Goal: Obtain resource: Download file/media

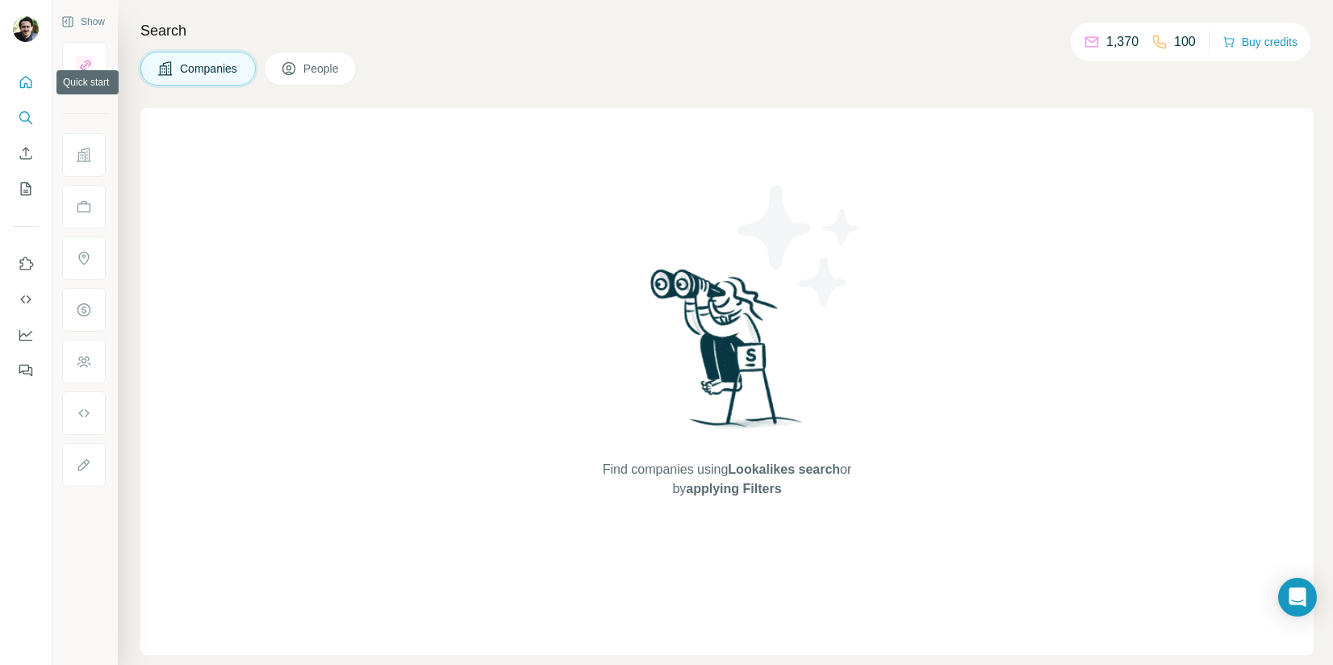
click at [16, 90] on button "Quick start" at bounding box center [26, 82] width 26 height 29
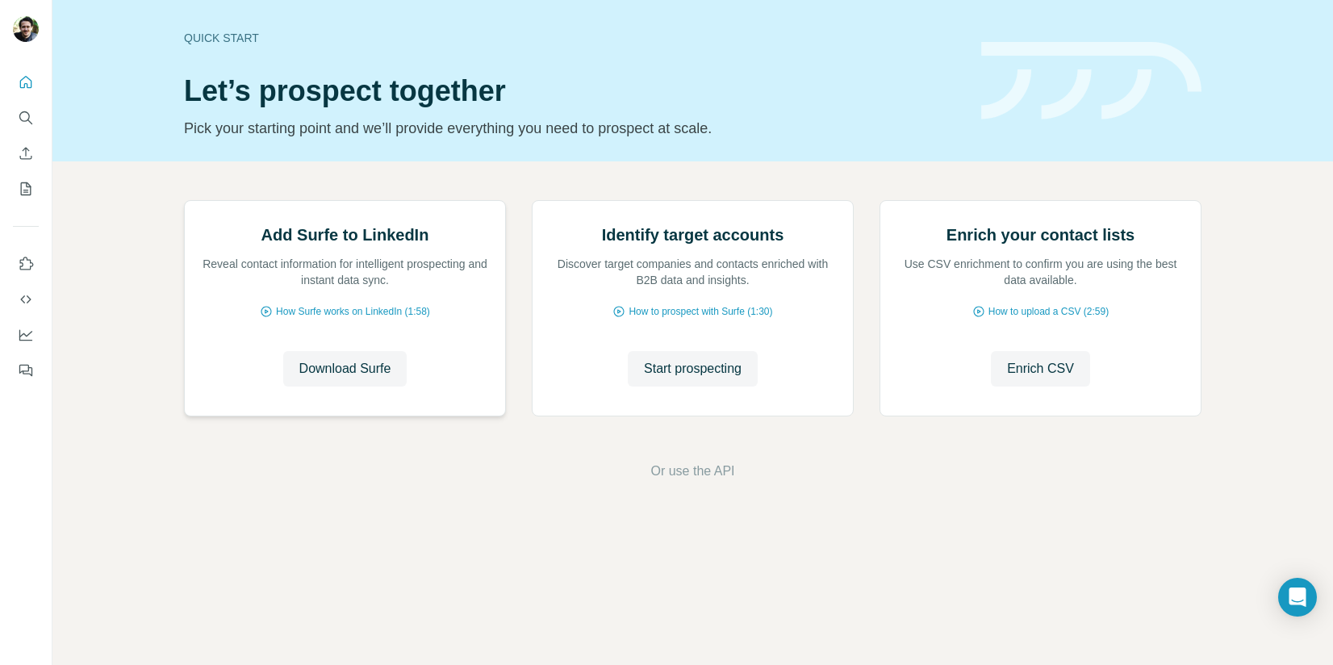
scroll to position [32, 0]
click at [19, 115] on icon "Search" at bounding box center [24, 116] width 10 height 10
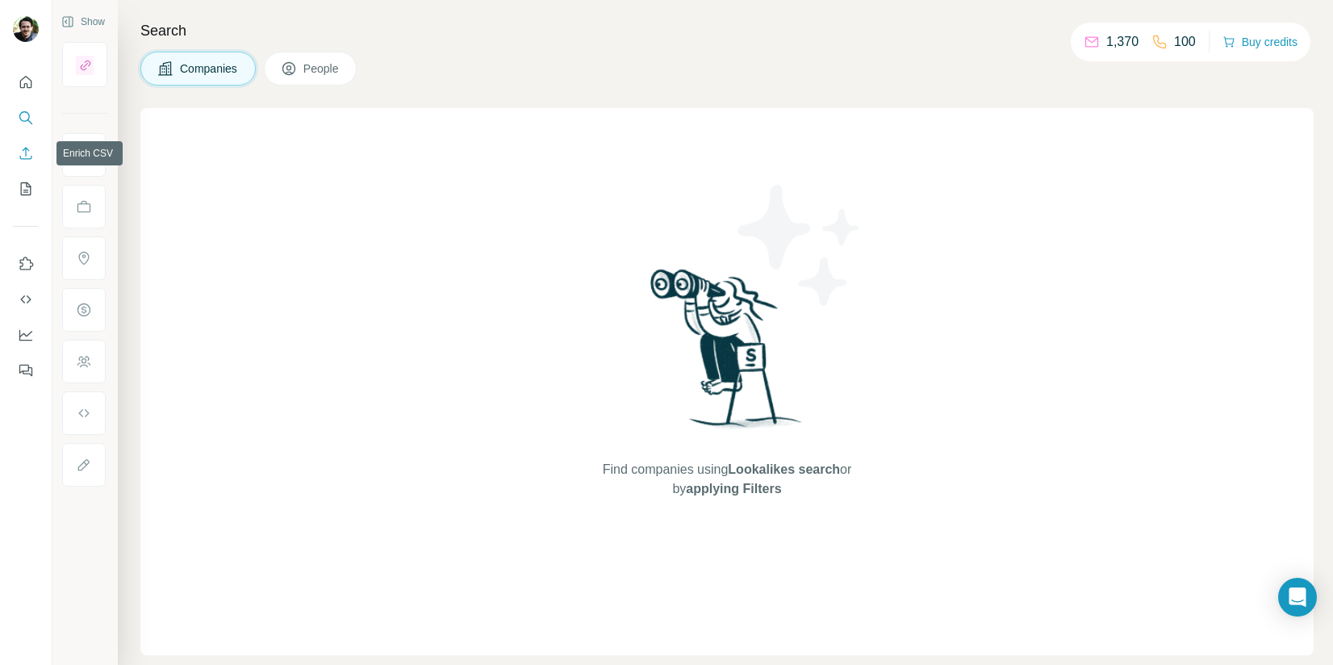
click at [23, 161] on button "Enrich CSV" at bounding box center [26, 153] width 26 height 29
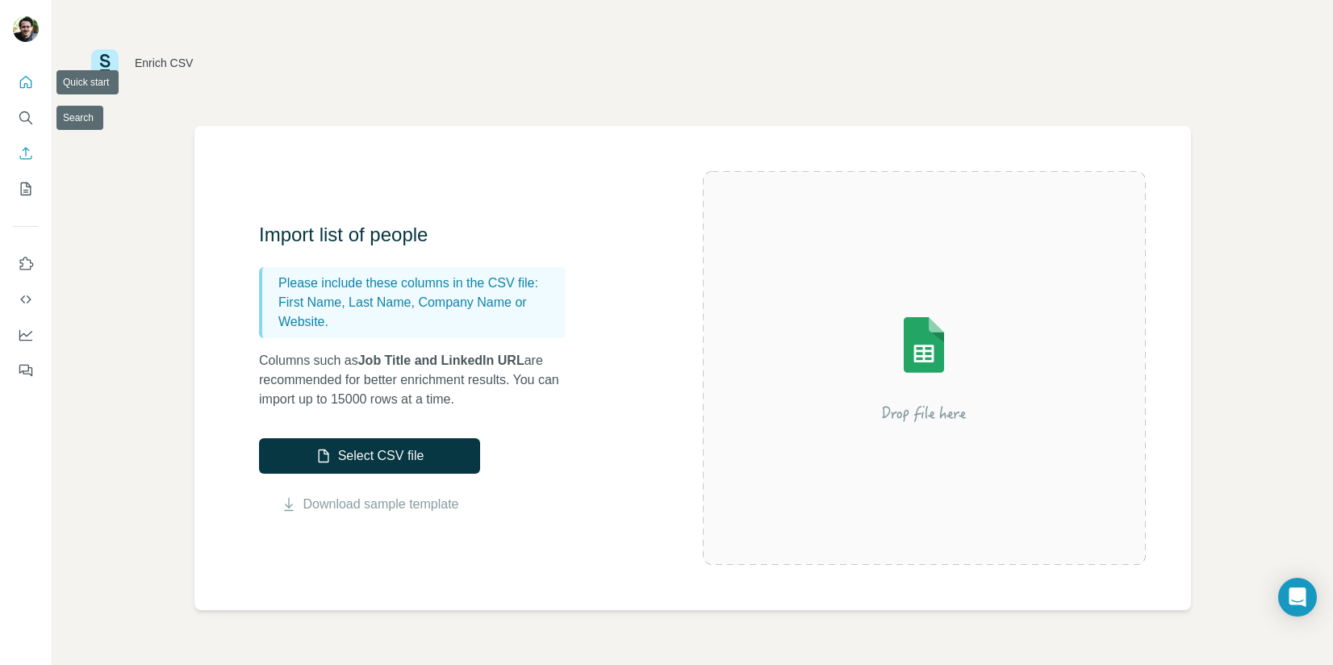
click at [31, 82] on icon "Quick start" at bounding box center [26, 82] width 16 height 16
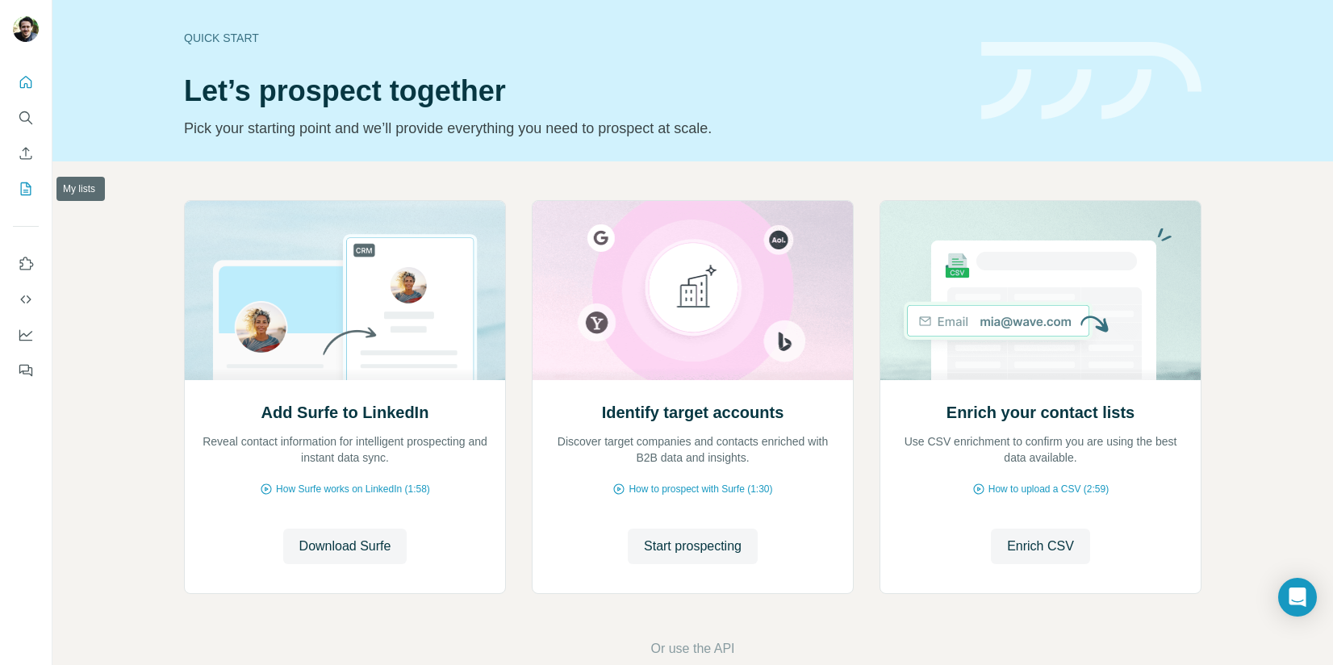
click at [29, 182] on icon "My lists" at bounding box center [26, 189] width 16 height 16
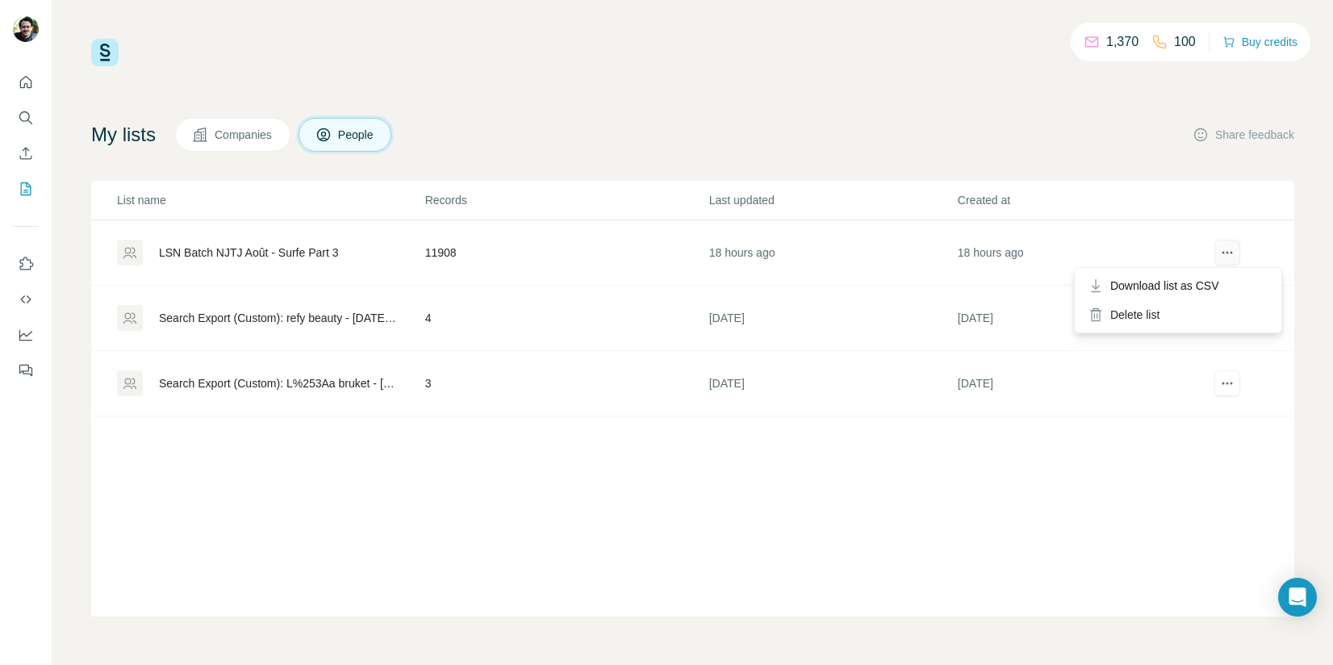
click at [1224, 265] on button "actions" at bounding box center [1228, 253] width 26 height 26
click at [1203, 285] on span "Download list as CSV" at bounding box center [1165, 286] width 109 height 16
